Goal: Transaction & Acquisition: Purchase product/service

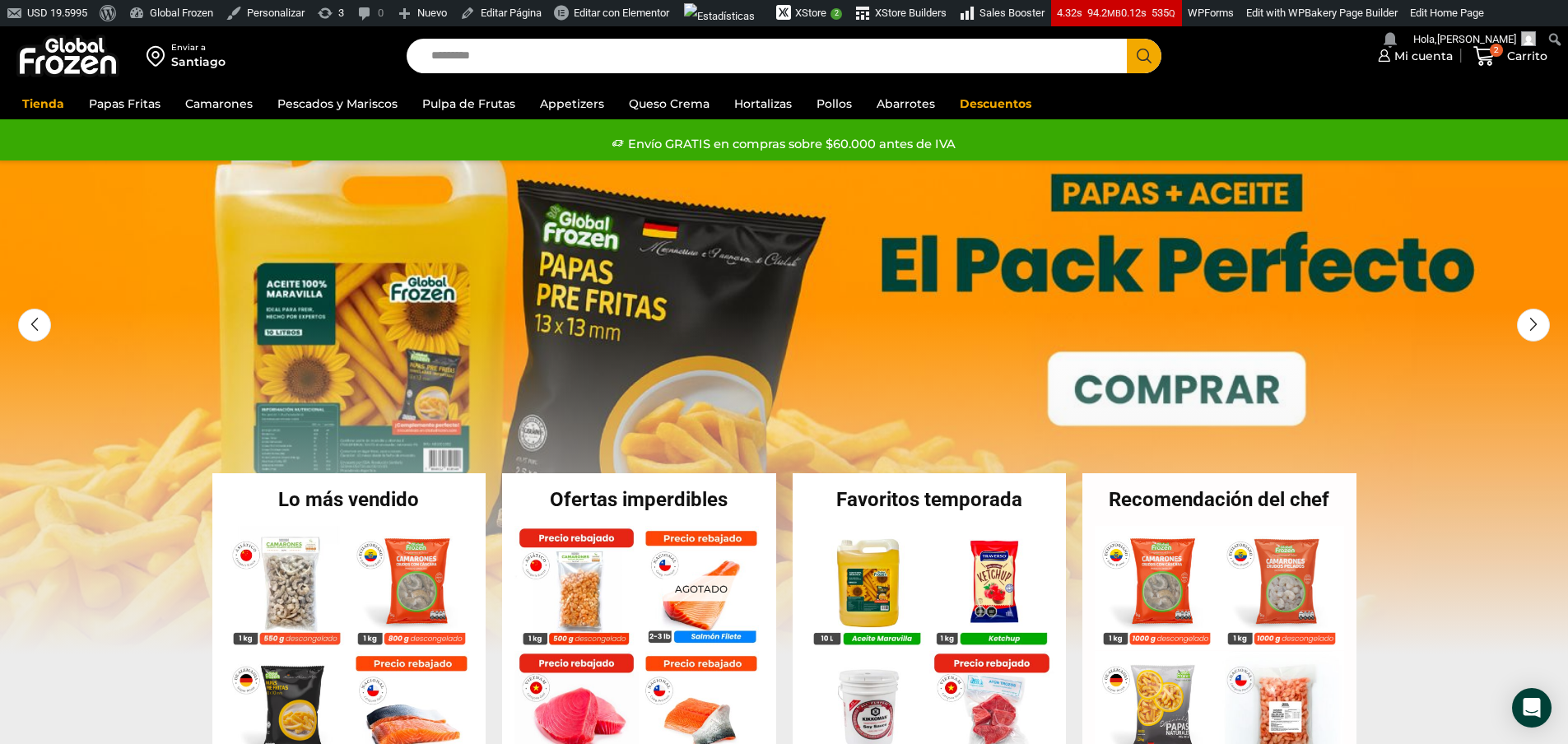
click at [481, 56] on input "Search input" at bounding box center [771, 55] width 697 height 35
type input "**********"
click at [1126, 38] on button "Search" at bounding box center [1143, 55] width 35 height 35
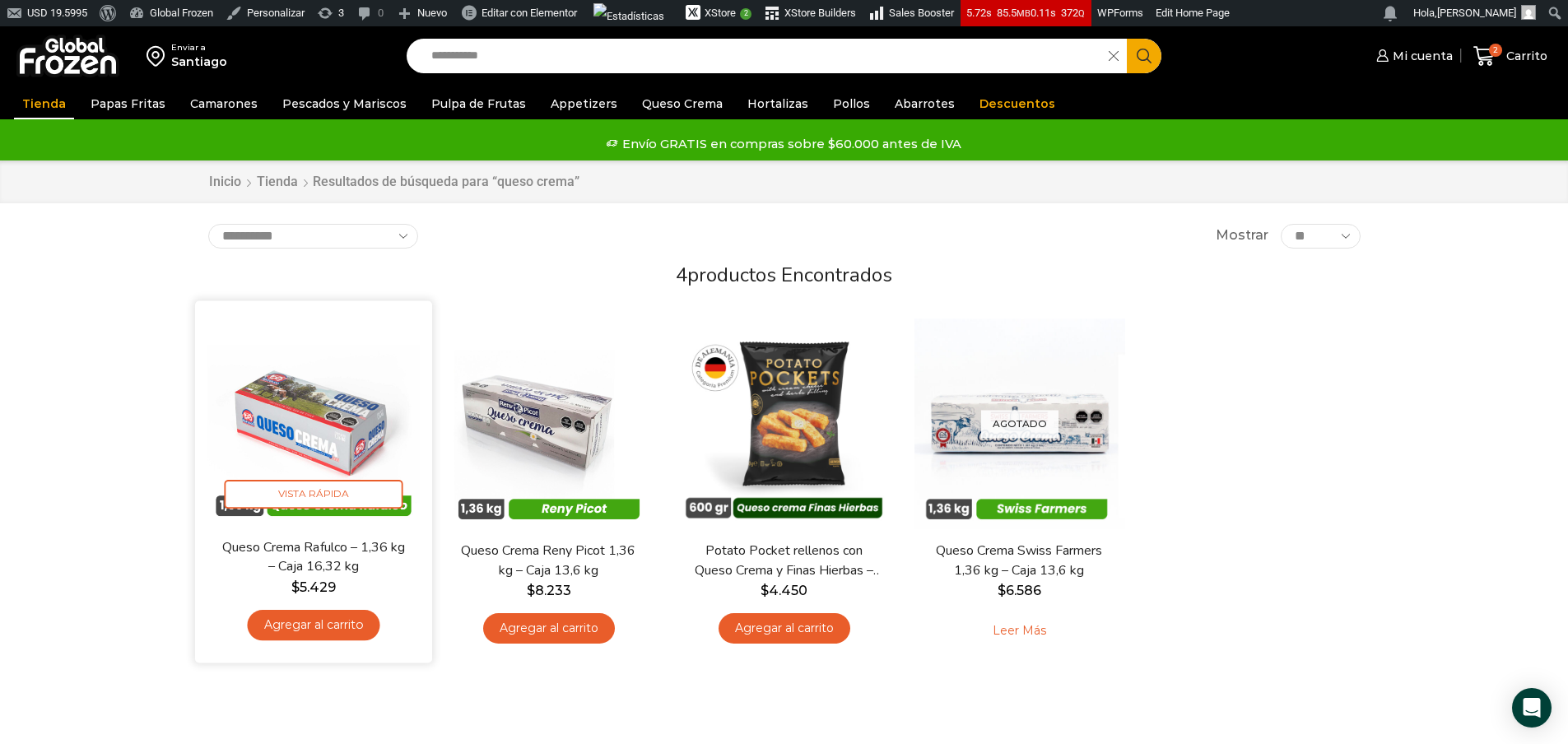
click at [295, 435] on img at bounding box center [314, 420] width 212 height 212
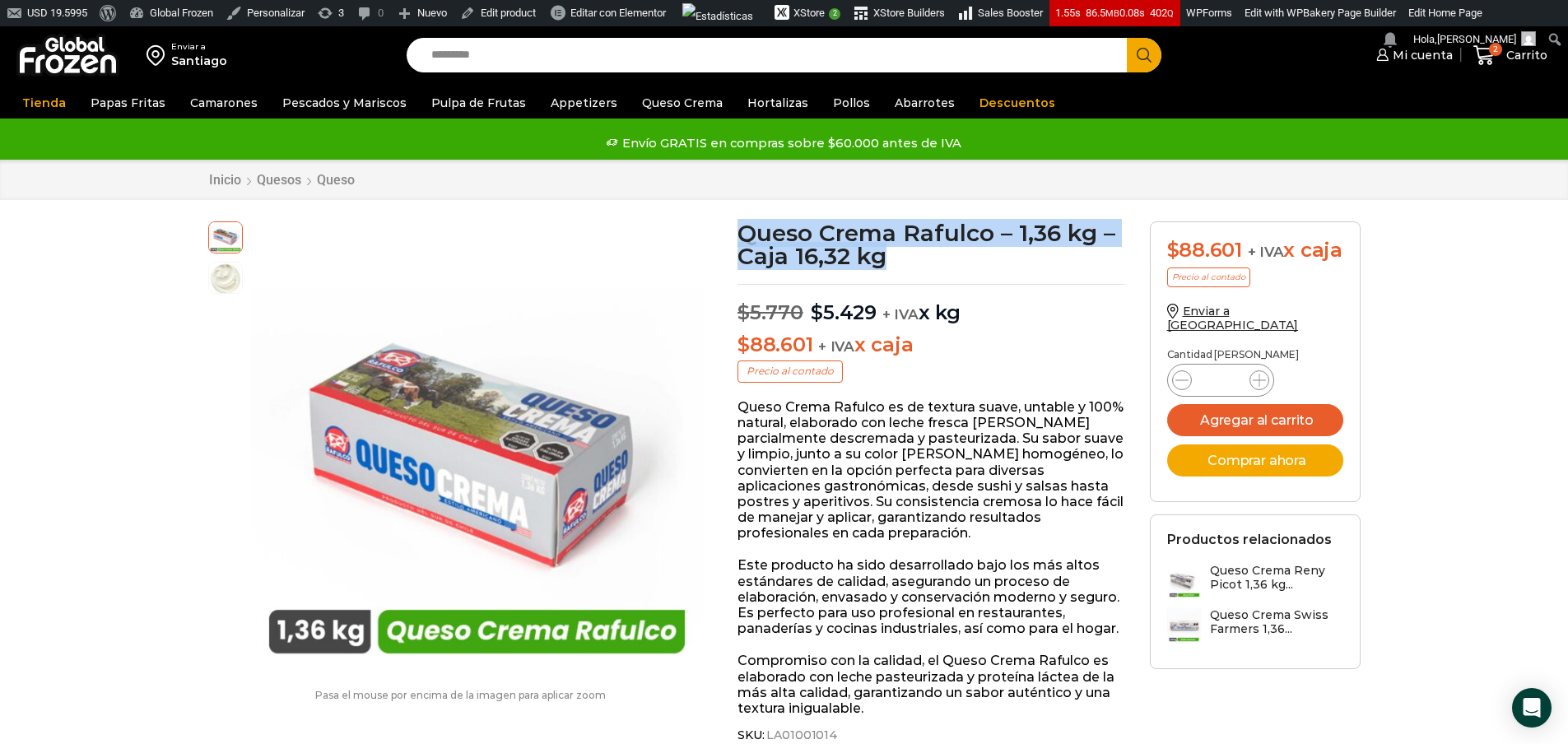
drag, startPoint x: 904, startPoint y: 254, endPoint x: 741, endPoint y: 233, distance: 164.3
click at [741, 233] on h1 "Queso Crema Rafulco – 1,36 kg – Caja 16,32 kg" at bounding box center [931, 244] width 388 height 46
copy h1 "Queso Crema Rafulco – 1,36 kg – Caja 16,32 kg"
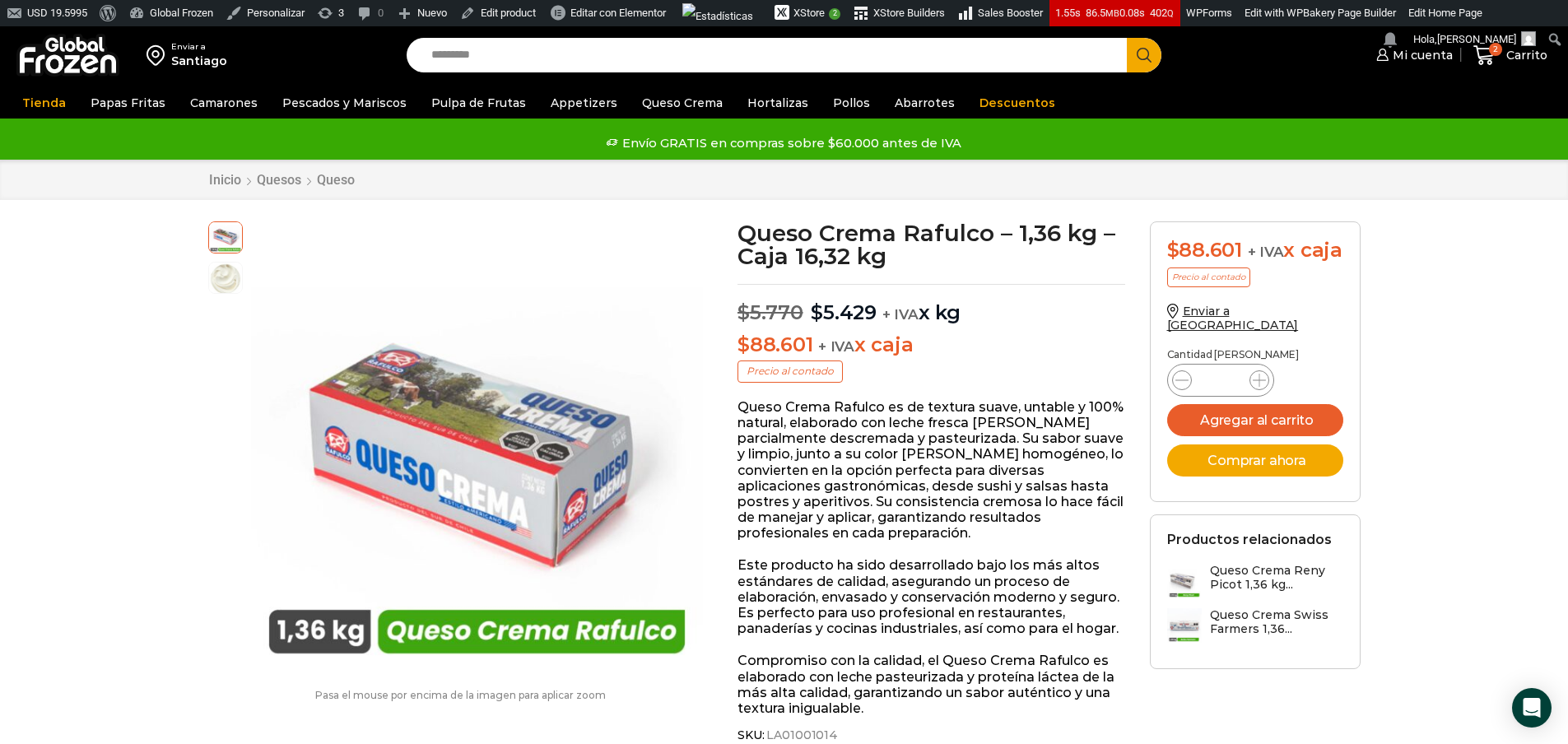
click at [587, 54] on input "Search input" at bounding box center [771, 54] width 697 height 35
type input "*******"
click at [1126, 37] on button "Search" at bounding box center [1143, 54] width 35 height 35
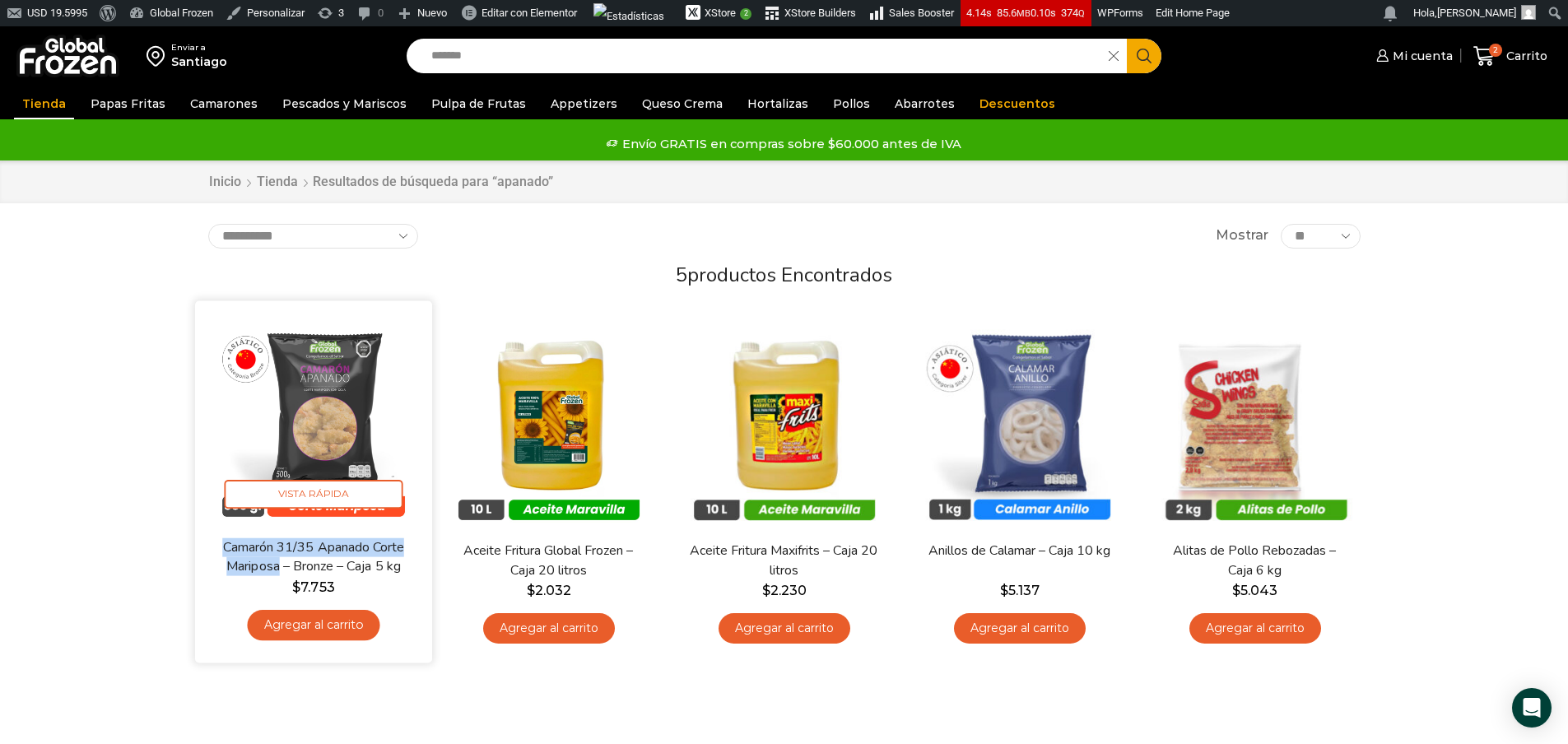
drag, startPoint x: 204, startPoint y: 546, endPoint x: 279, endPoint y: 563, distance: 76.9
click at [281, 565] on div "En stock Vista Rápida Camarón 31/35 Apanado Corte Mariposa – Bronze – Caja 5 kg…" at bounding box center [313, 483] width 237 height 362
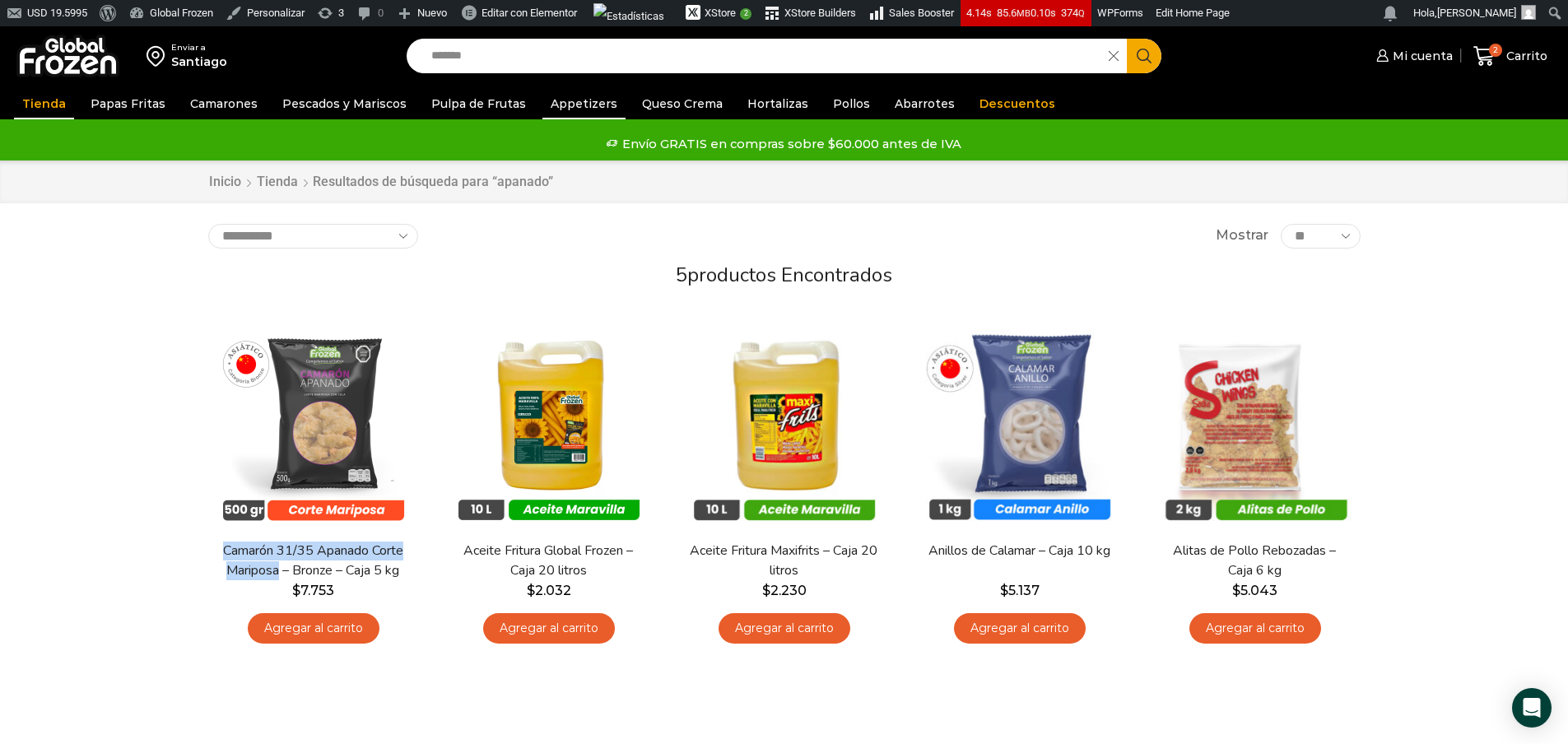
copy link "Camarón 31/35 Apanado Corte Mariposa"
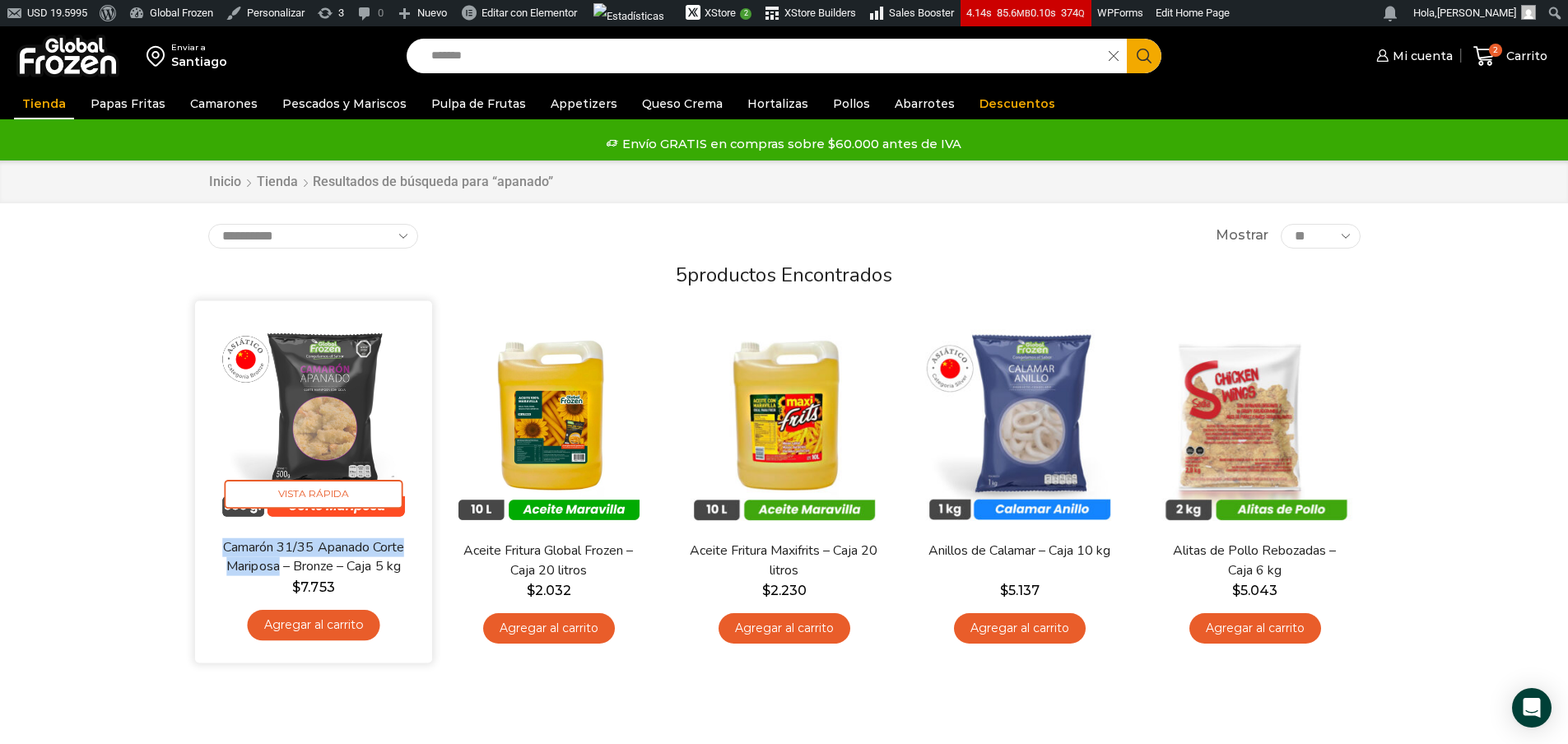
click at [359, 391] on img at bounding box center [314, 420] width 212 height 212
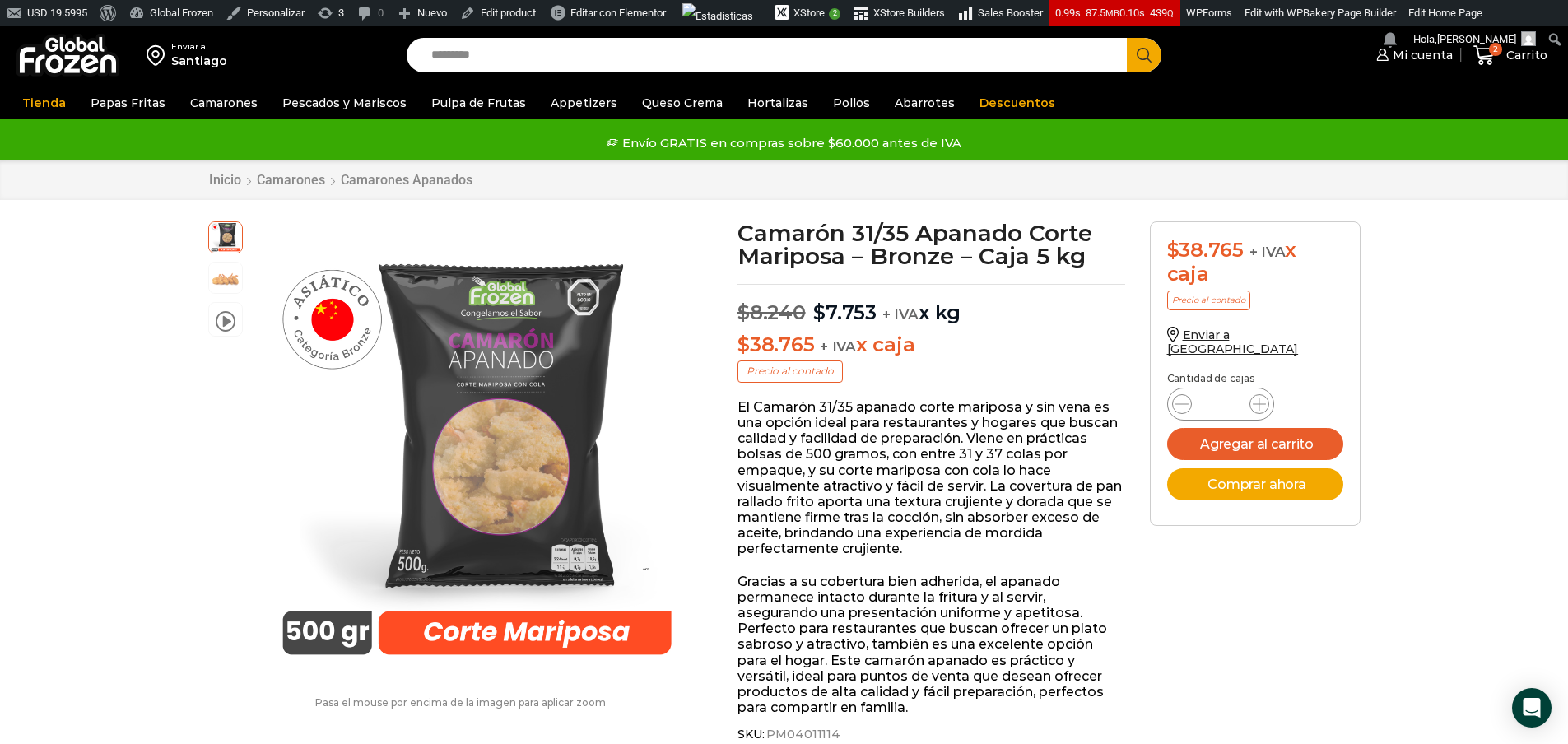
click at [702, 55] on input "Search input" at bounding box center [771, 54] width 697 height 35
type input "**********"
click at [1126, 37] on button "Search" at bounding box center [1143, 54] width 35 height 35
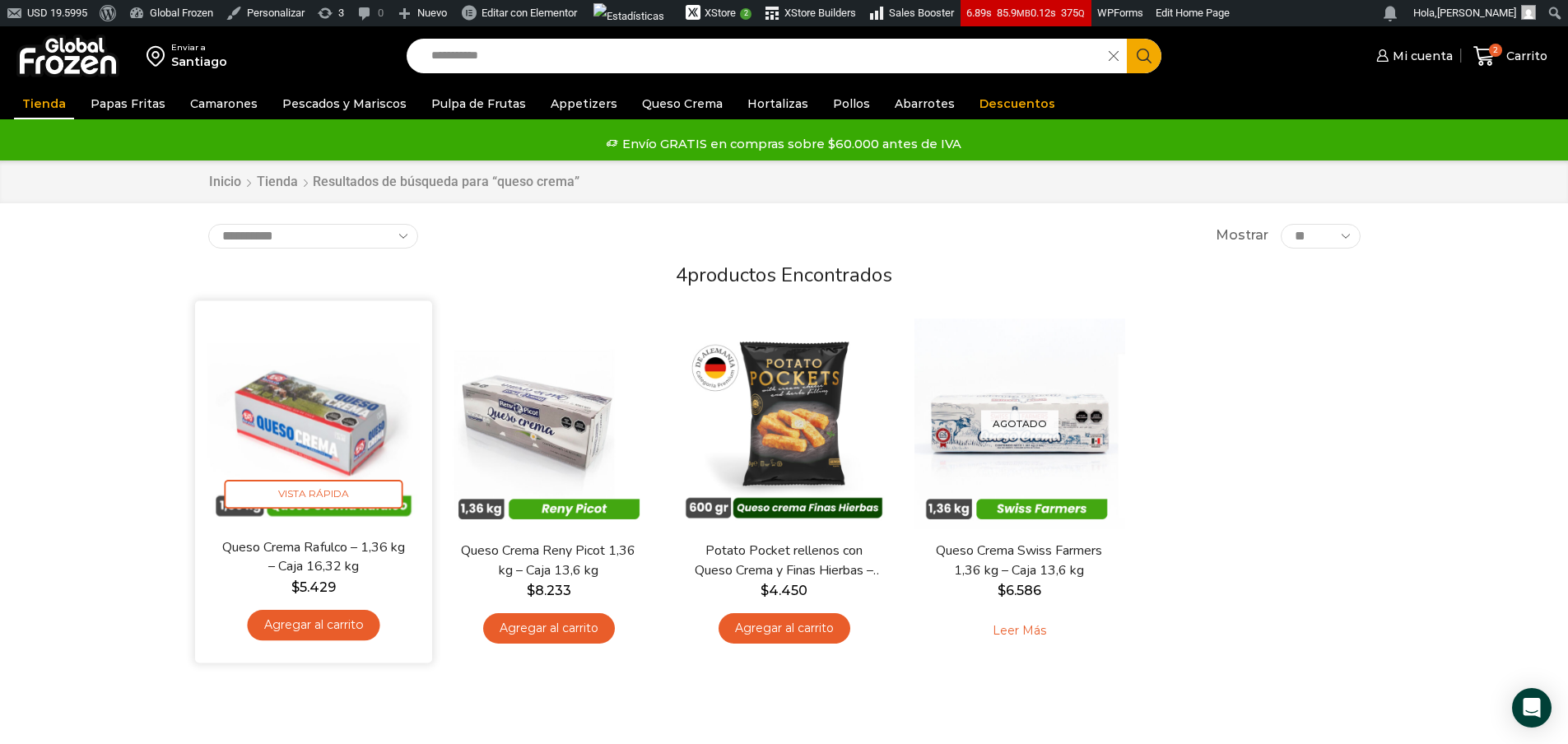
click at [326, 424] on img at bounding box center [314, 420] width 212 height 212
